Goal: Information Seeking & Learning: Check status

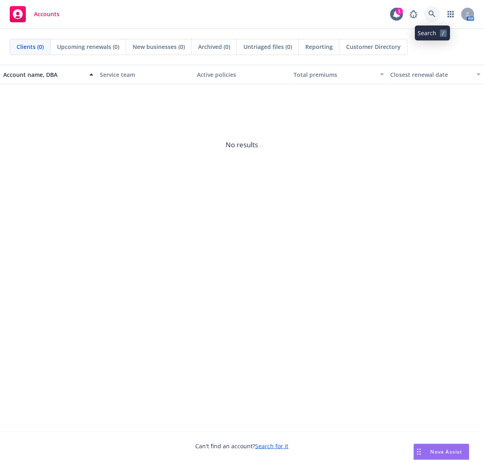
click at [431, 11] on icon at bounding box center [432, 14] width 7 height 7
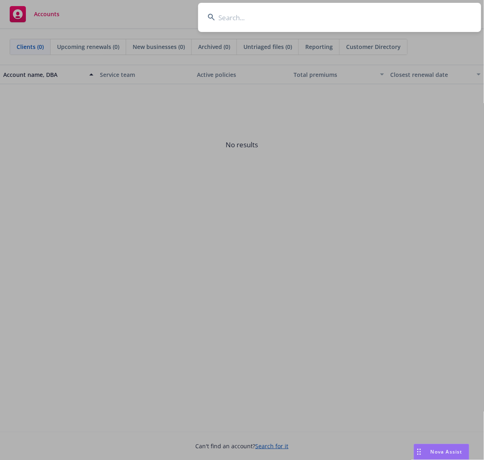
type input "Factory Pipe"
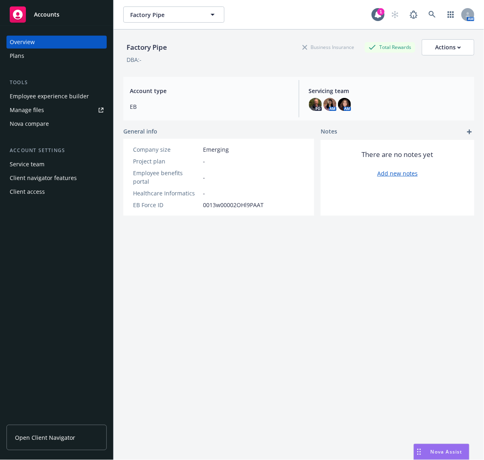
click at [40, 53] on div "Plans" at bounding box center [57, 55] width 94 height 13
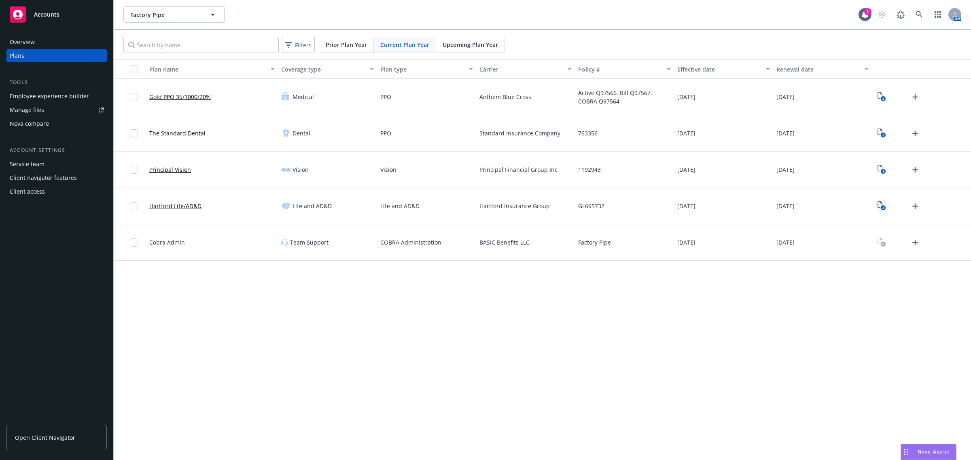
click at [484, 207] on icon "4" at bounding box center [881, 205] width 8 height 9
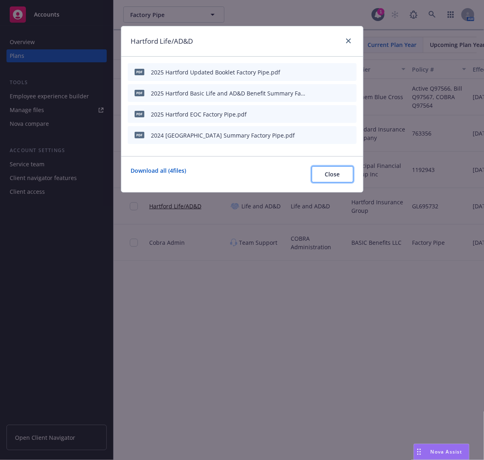
click at [334, 179] on button "Close" at bounding box center [333, 174] width 42 height 16
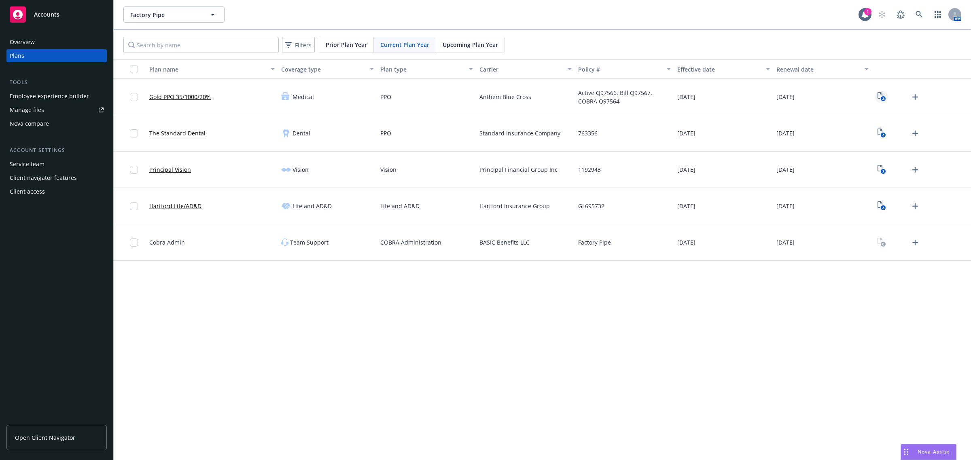
click at [484, 99] on text "4" at bounding box center [883, 98] width 2 height 5
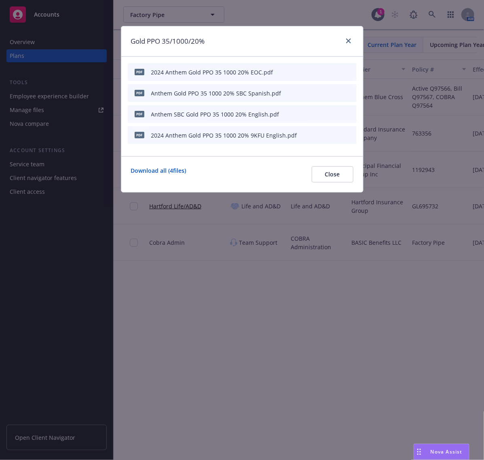
click at [339, 70] on icon "preview file" at bounding box center [335, 72] width 7 height 6
click at [348, 37] on link "close" at bounding box center [349, 41] width 10 height 10
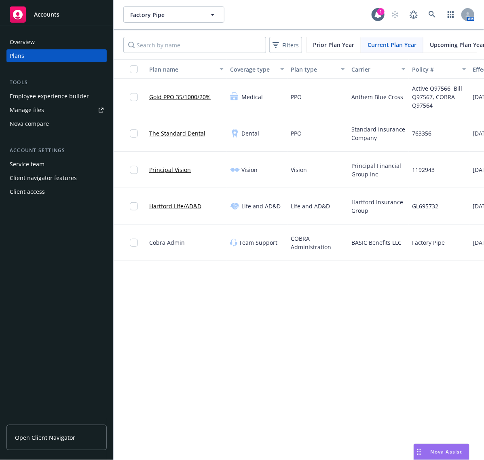
click at [433, 45] on span "Upcoming Plan Year" at bounding box center [457, 44] width 55 height 8
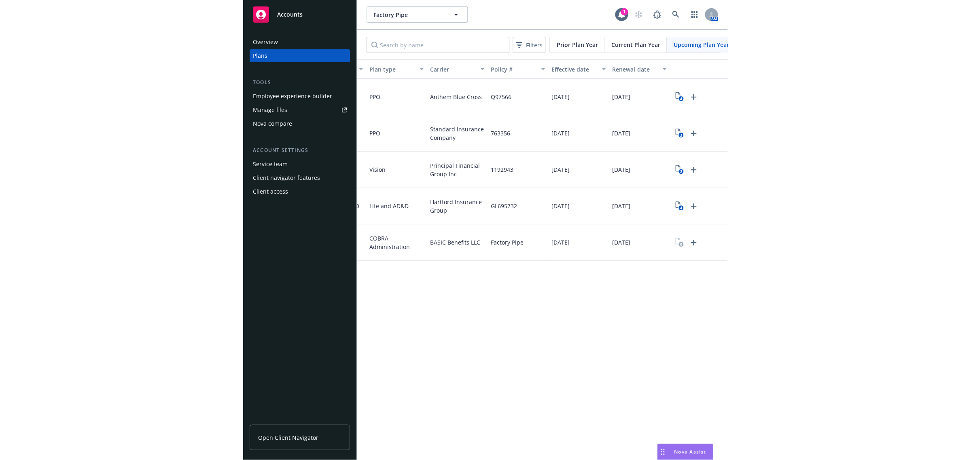
scroll to position [0, 167]
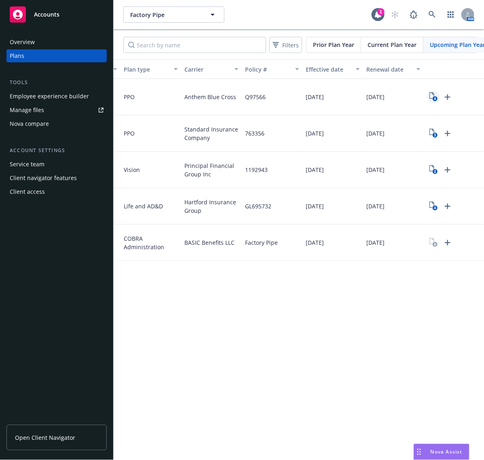
click at [433, 96] on icon "4" at bounding box center [434, 96] width 8 height 9
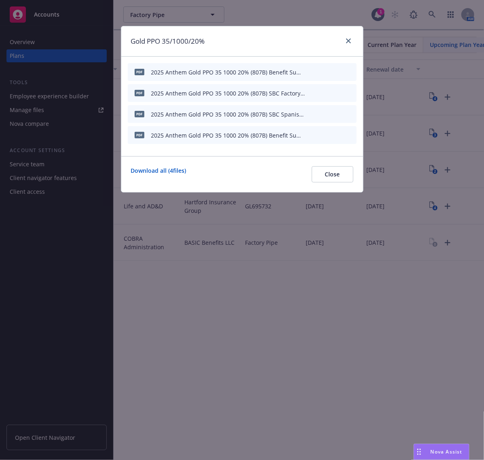
click at [337, 74] on icon "preview file" at bounding box center [335, 72] width 7 height 6
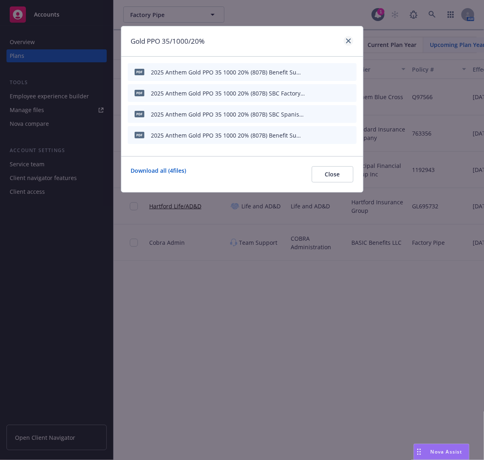
click at [352, 41] on div "Gold PPO 35/1000/20%" at bounding box center [242, 41] width 242 height 30
click at [349, 40] on icon "close" at bounding box center [348, 40] width 5 height 5
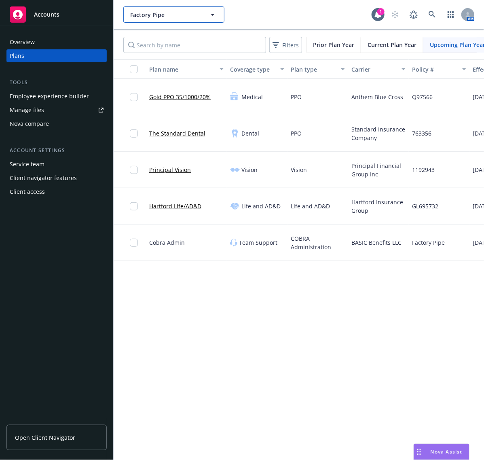
click at [165, 11] on span "Factory Pipe" at bounding box center [165, 15] width 70 height 8
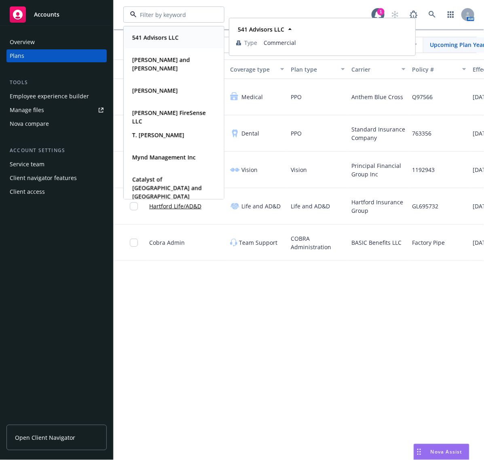
paste input "Altana Technologies Inc."
type input "Altana Technologies Inc."
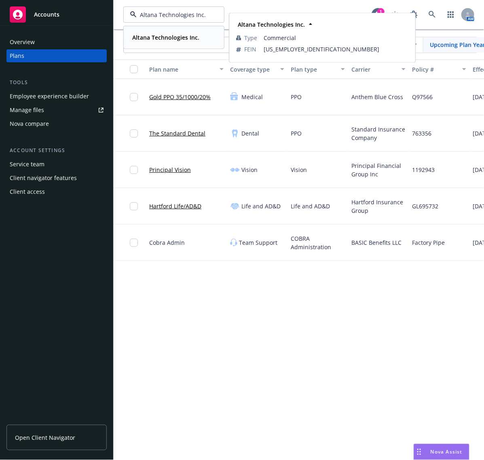
click at [177, 36] on strong "Altana Technologies Inc." at bounding box center [165, 38] width 67 height 8
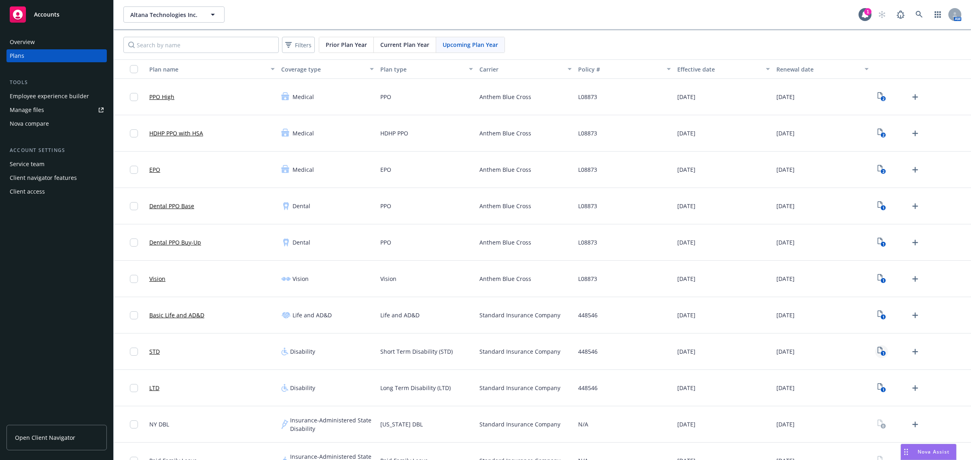
click at [484, 349] on icon "1" at bounding box center [881, 351] width 8 height 9
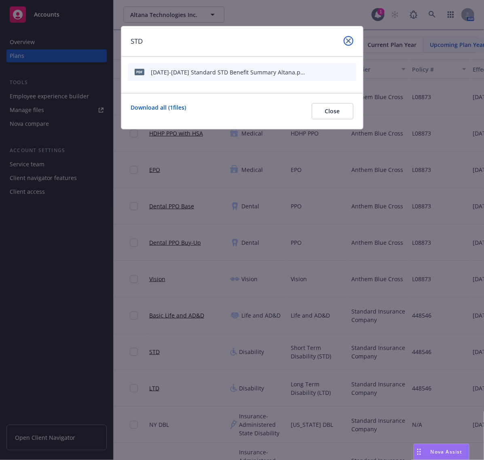
click at [352, 40] on link "close" at bounding box center [349, 41] width 10 height 10
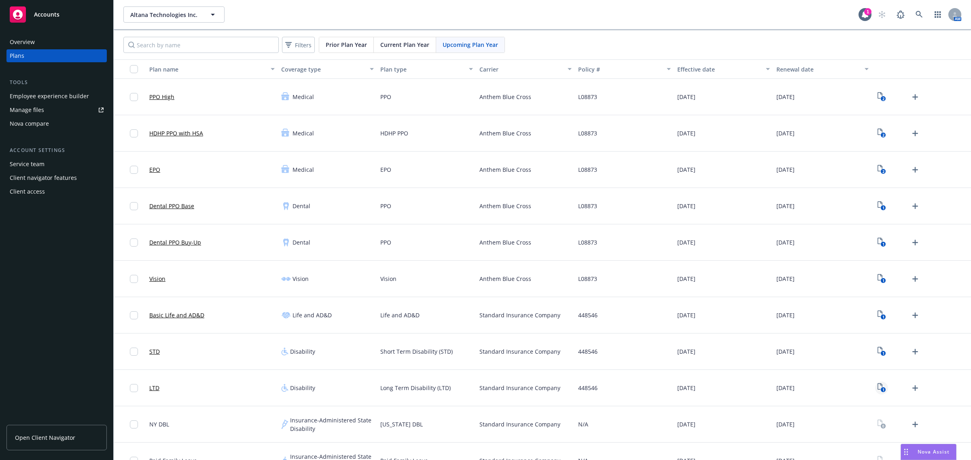
click at [484, 385] on icon "1" at bounding box center [881, 387] width 8 height 9
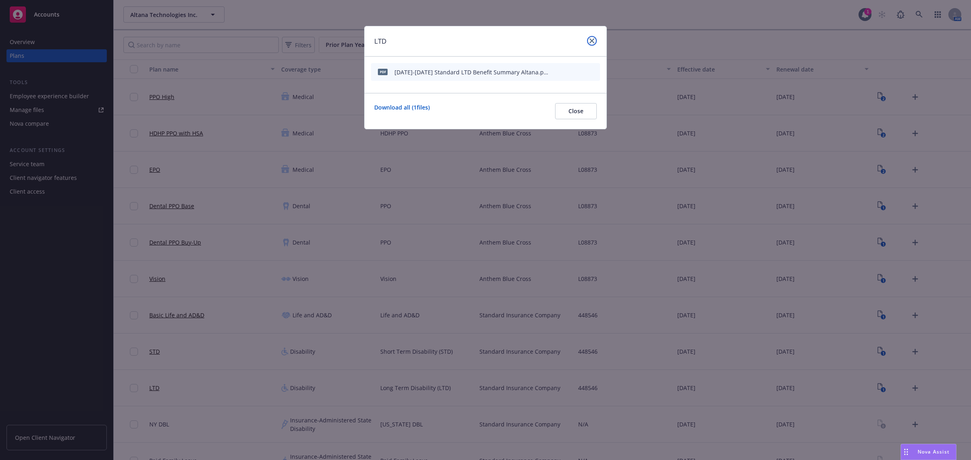
drag, startPoint x: 593, startPoint y: 43, endPoint x: 588, endPoint y: 42, distance: 4.9
click at [484, 42] on icon "close" at bounding box center [591, 40] width 5 height 5
